Goal: Information Seeking & Learning: Learn about a topic

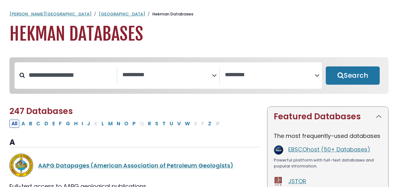
select select "Database Subject Filter"
select select "Database Vendors Filter"
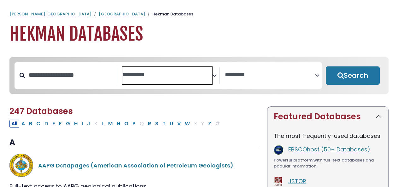
click at [199, 74] on textarea "Search" at bounding box center [167, 75] width 90 height 7
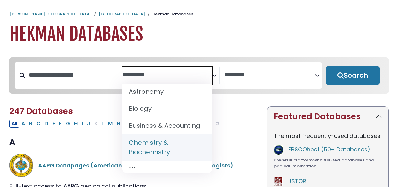
scroll to position [74, 0]
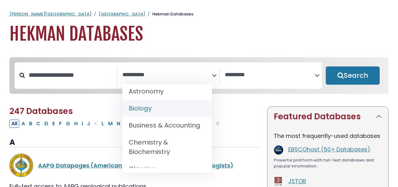
select select "*****"
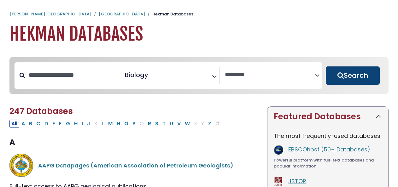
click at [357, 76] on button "Search" at bounding box center [353, 76] width 54 height 18
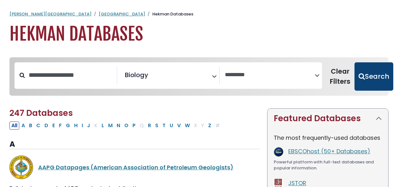
select select "Database Vendors Filter"
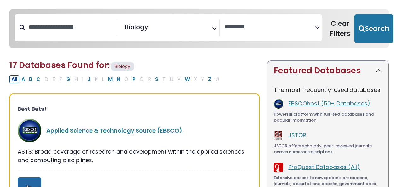
scroll to position [58, 0]
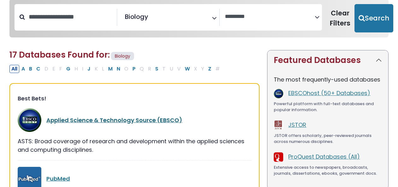
click at [137, 121] on link "Applied Science & Technology Source (EBSCO)" at bounding box center [114, 120] width 136 height 8
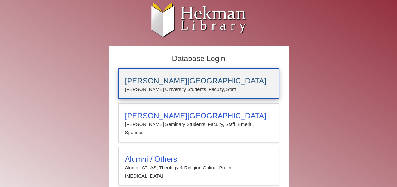
click at [170, 87] on p "Calvin University Students, Faculty, Staff" at bounding box center [198, 90] width 147 height 8
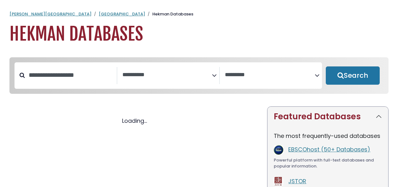
select select "Database Subject Filter"
select select "Database Vendors Filter"
select select "Database Subject Filter"
select select "Database Vendors Filter"
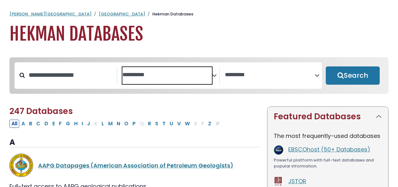
click at [208, 79] on span "Search filters" at bounding box center [167, 75] width 90 height 17
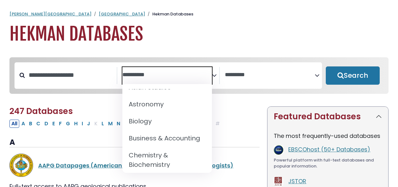
scroll to position [63, 0]
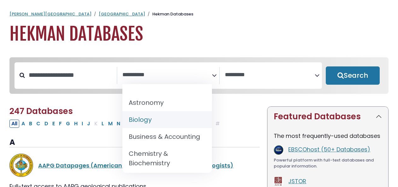
select select "*****"
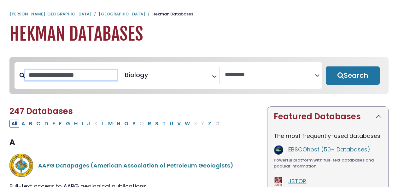
click at [67, 74] on input "Search database by title or keyword" at bounding box center [71, 75] width 92 height 10
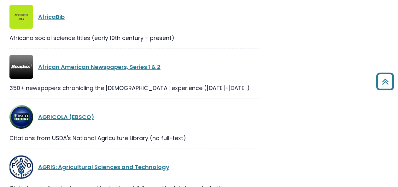
scroll to position [349, 0]
click at [53, 116] on link "AGRICOLA (EBSCO)" at bounding box center [66, 118] width 56 height 8
